Goal: Communication & Community: Answer question/provide support

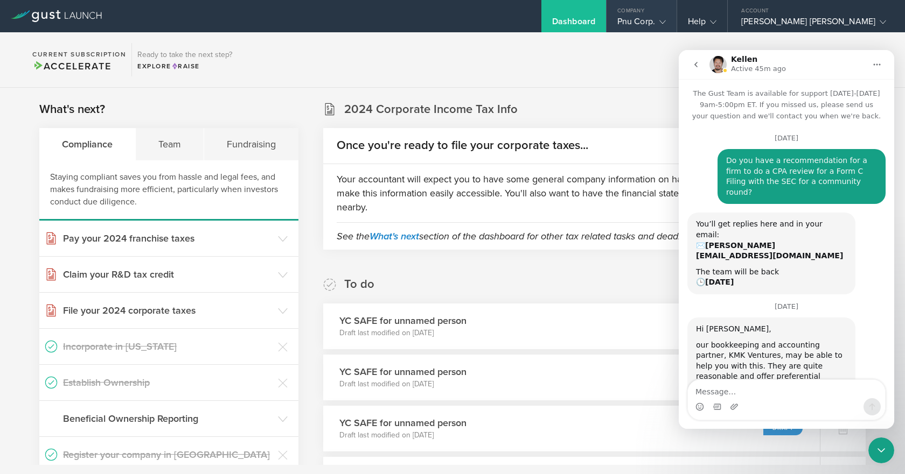
click at [666, 17] on div "Pnu Corp." at bounding box center [641, 24] width 48 height 16
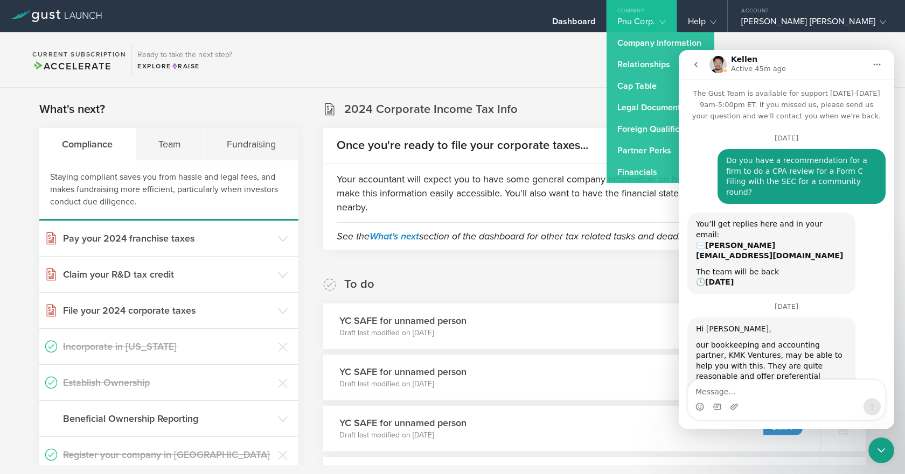
click at [666, 17] on div "Pnu Corp." at bounding box center [641, 24] width 48 height 16
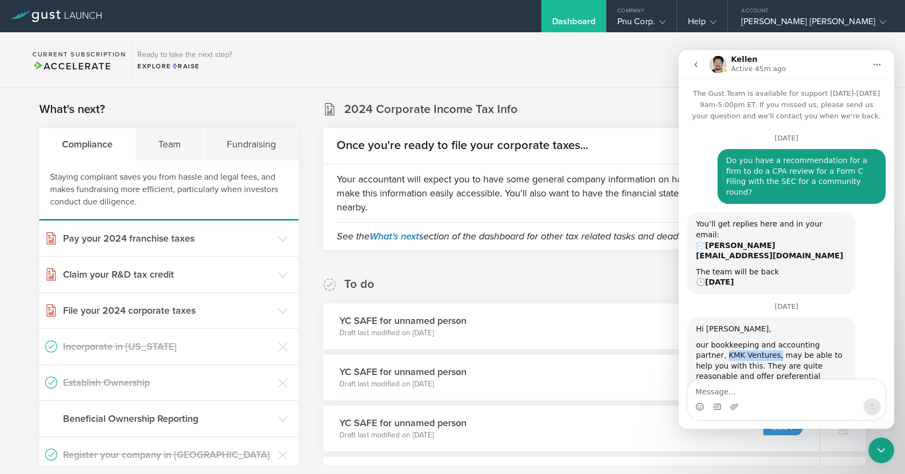
drag, startPoint x: 744, startPoint y: 325, endPoint x: 696, endPoint y: 319, distance: 47.8
click at [696, 340] on div "our bookkeeping and accounting partner, KMK Ventures, may be able to help you w…" at bounding box center [771, 366] width 151 height 53
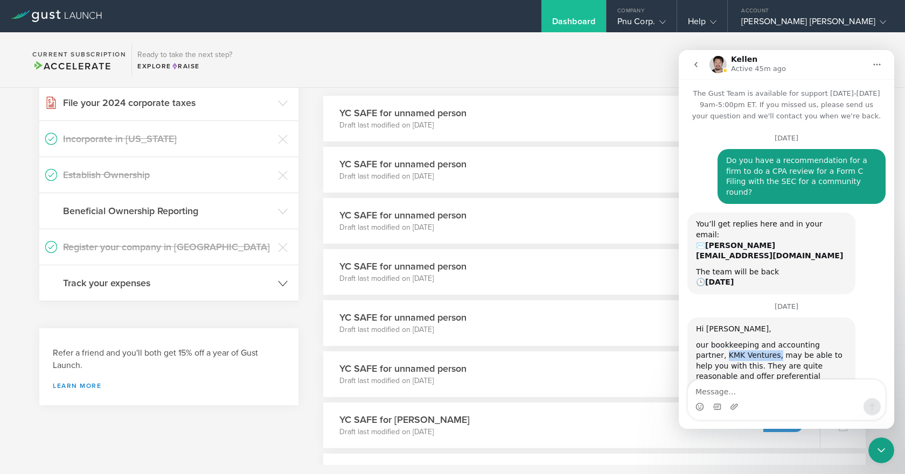
scroll to position [215, 0]
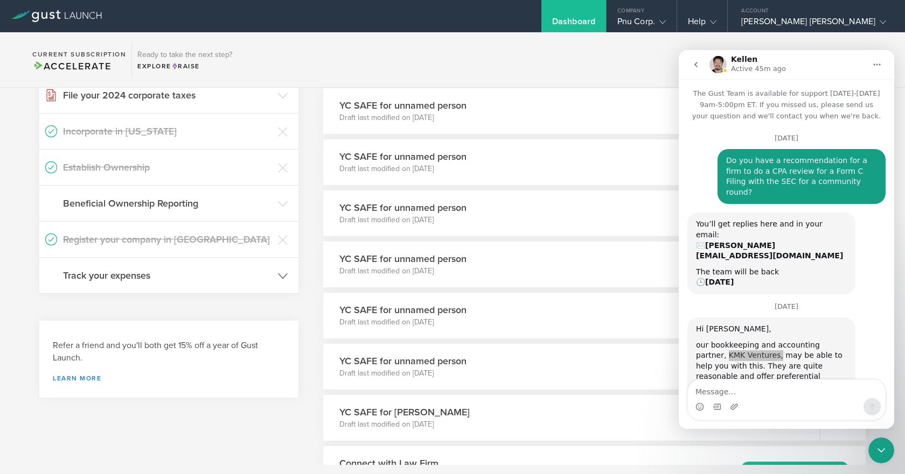
drag, startPoint x: 203, startPoint y: 281, endPoint x: 209, endPoint y: 280, distance: 6.5
click at [204, 281] on h3 "Track your expenses" at bounding box center [168, 276] width 210 height 14
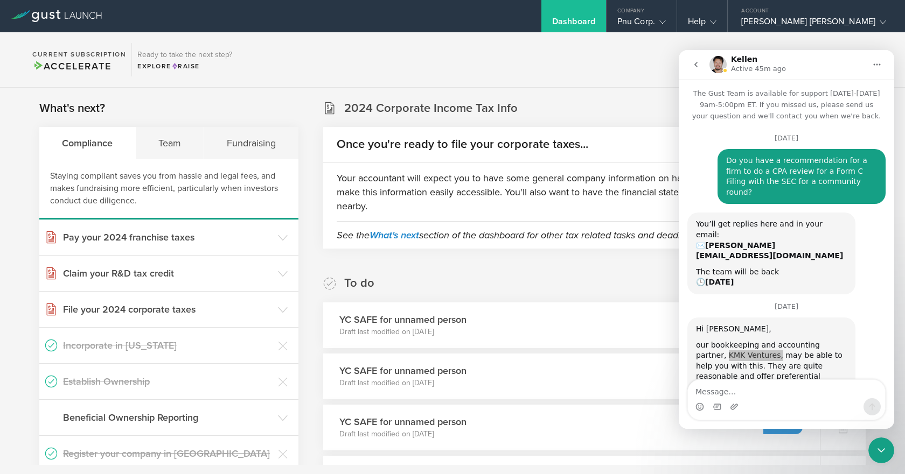
scroll to position [0, 0]
click at [179, 153] on div "Team" at bounding box center [170, 144] width 68 height 32
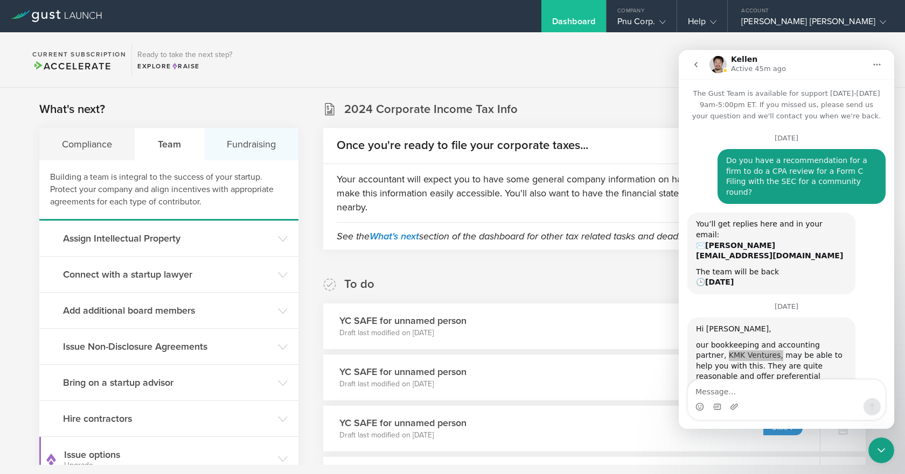
click at [249, 150] on div "Fundraising" at bounding box center [251, 144] width 94 height 32
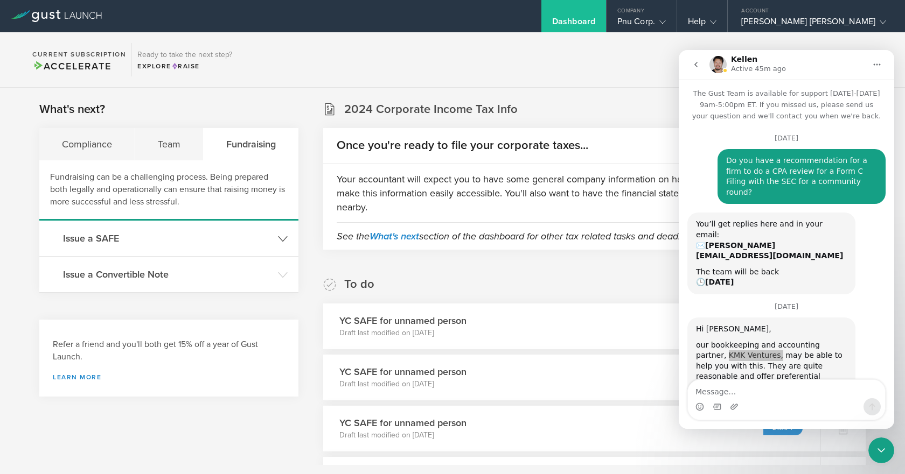
click at [292, 236] on header "Issue a SAFE" at bounding box center [168, 239] width 259 height 36
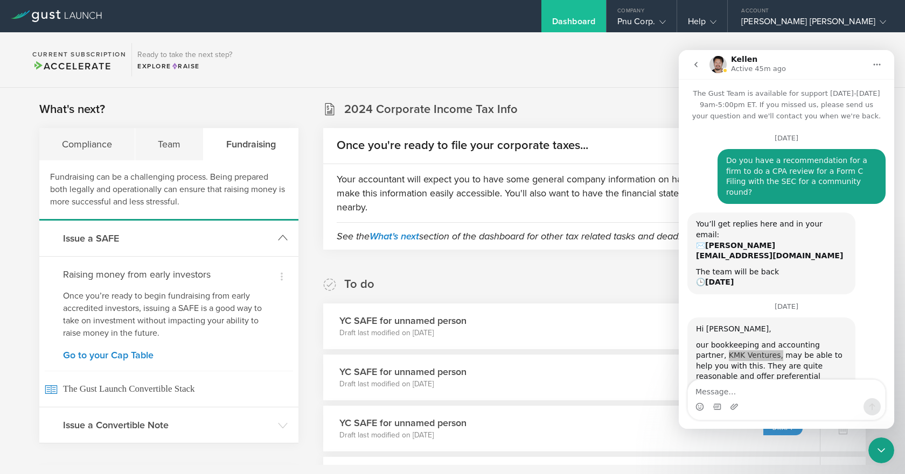
click at [285, 236] on header "Issue a SAFE" at bounding box center [168, 239] width 259 height 36
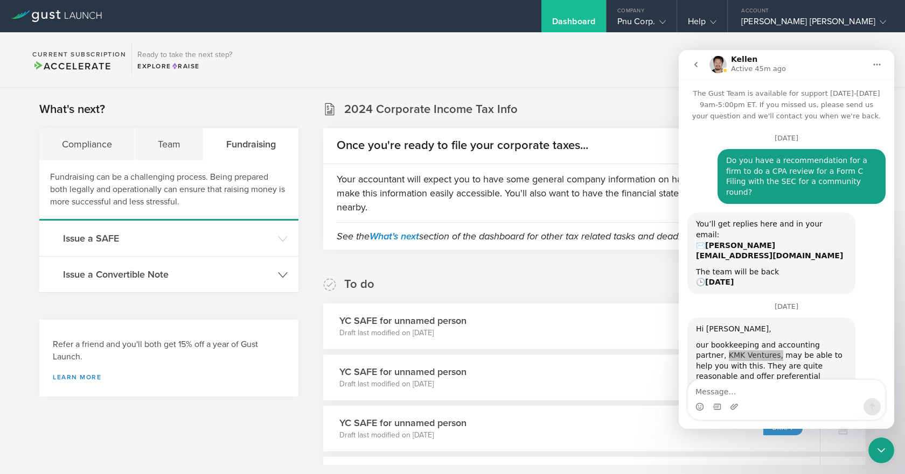
click at [279, 280] on icon at bounding box center [283, 275] width 10 height 10
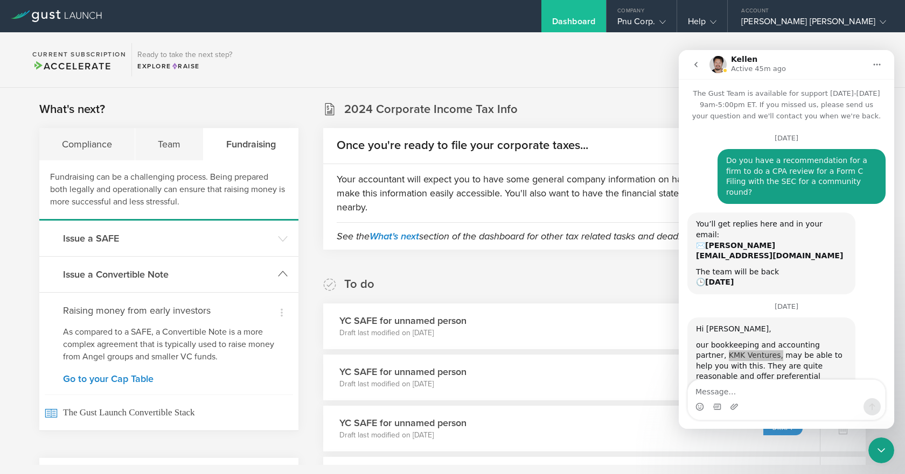
click at [279, 280] on gust-icon at bounding box center [283, 274] width 10 height 11
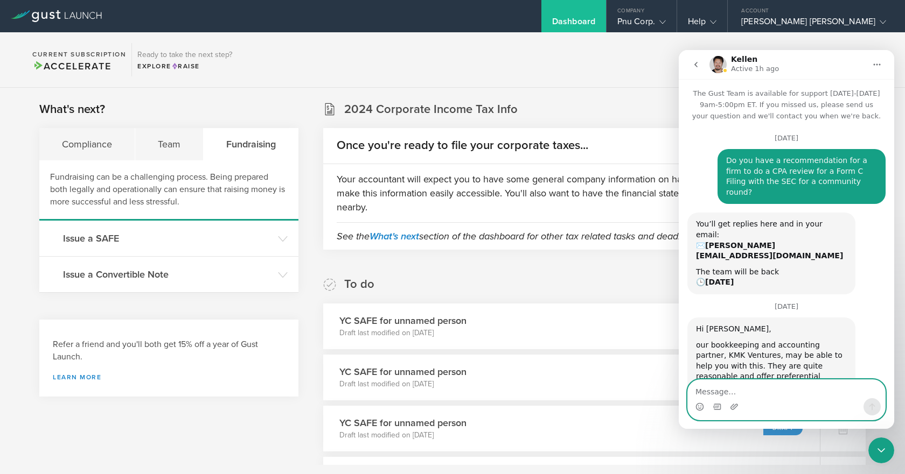
click at [729, 392] on textarea "Message…" at bounding box center [786, 389] width 197 height 18
type textarea "P"
type textarea "Thank you, we will reach out"
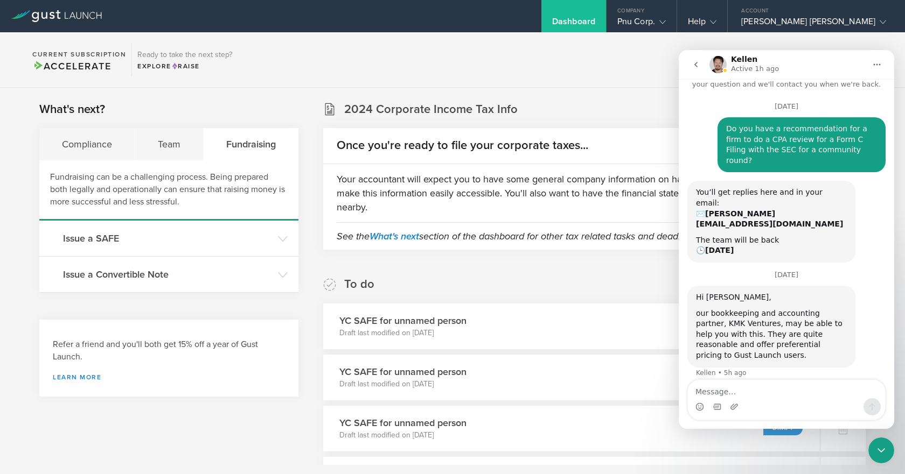
click at [881, 444] on icon "Close Intercom Messenger" at bounding box center [881, 450] width 13 height 13
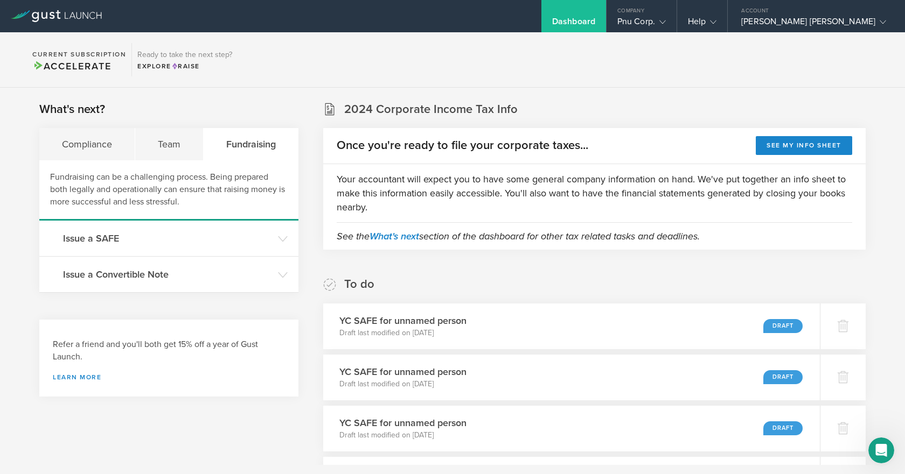
click at [878, 452] on icon "Open Intercom Messenger" at bounding box center [881, 450] width 8 height 9
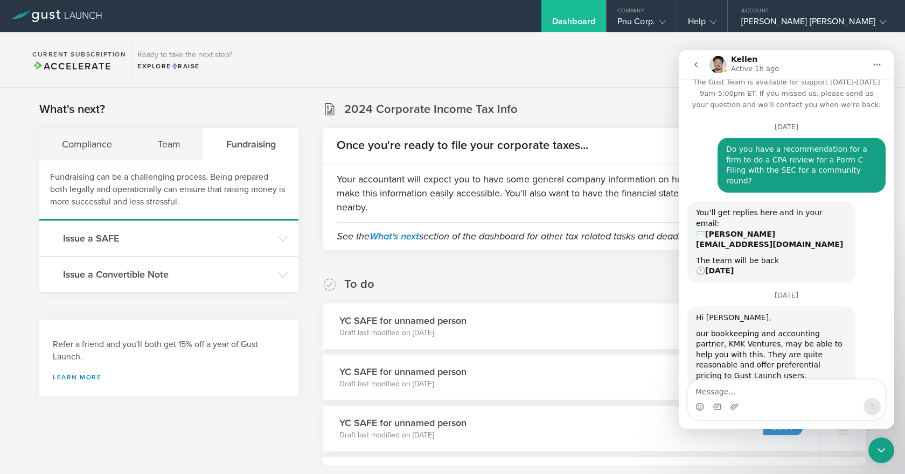
scroll to position [0, 0]
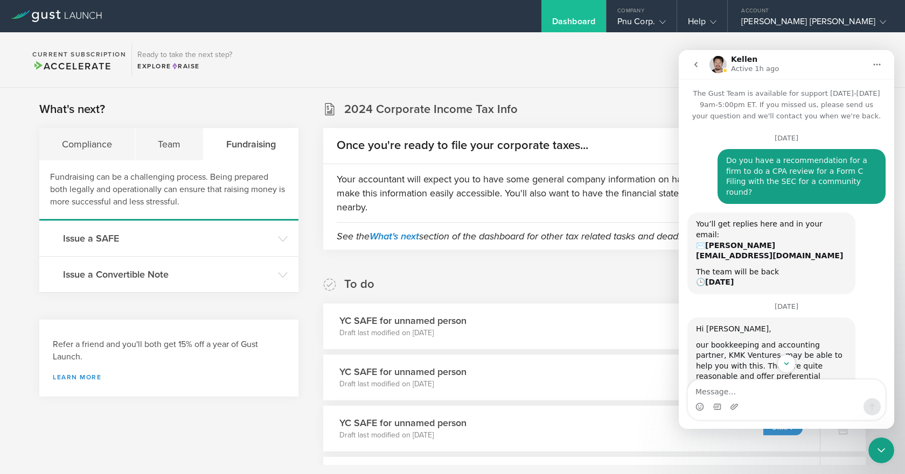
click at [885, 61] on button "Home" at bounding box center [877, 64] width 20 height 20
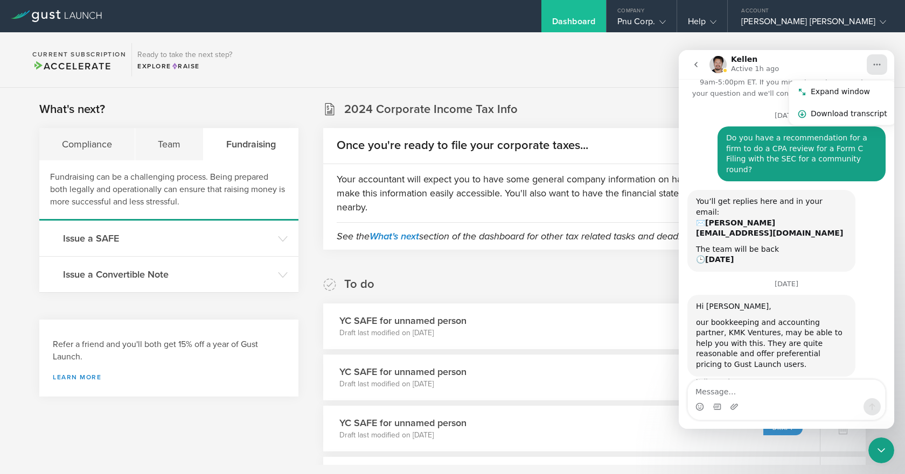
scroll to position [32, 0]
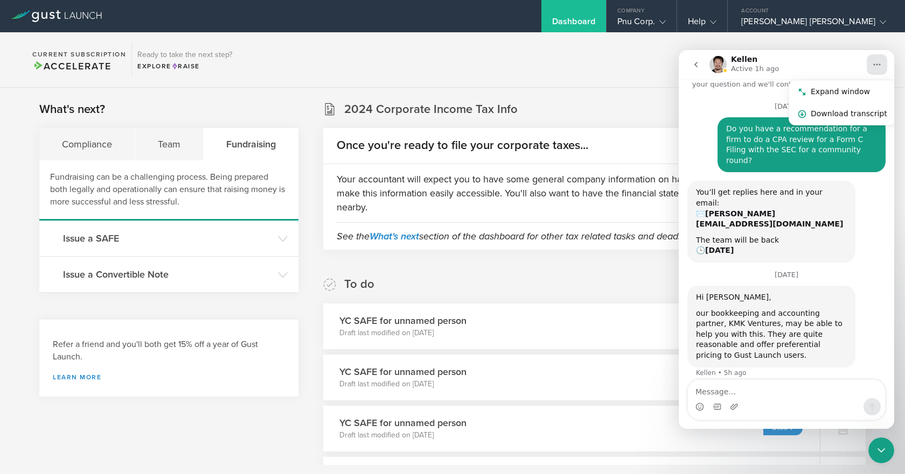
click at [851, 286] on div "Hi [PERSON_NAME], our bookkeeping and accounting partner, KMK Ventures, may be …" at bounding box center [771, 327] width 168 height 82
click at [882, 450] on icon "Close Intercom Messenger" at bounding box center [881, 450] width 13 height 13
